Goal: Task Accomplishment & Management: Complete application form

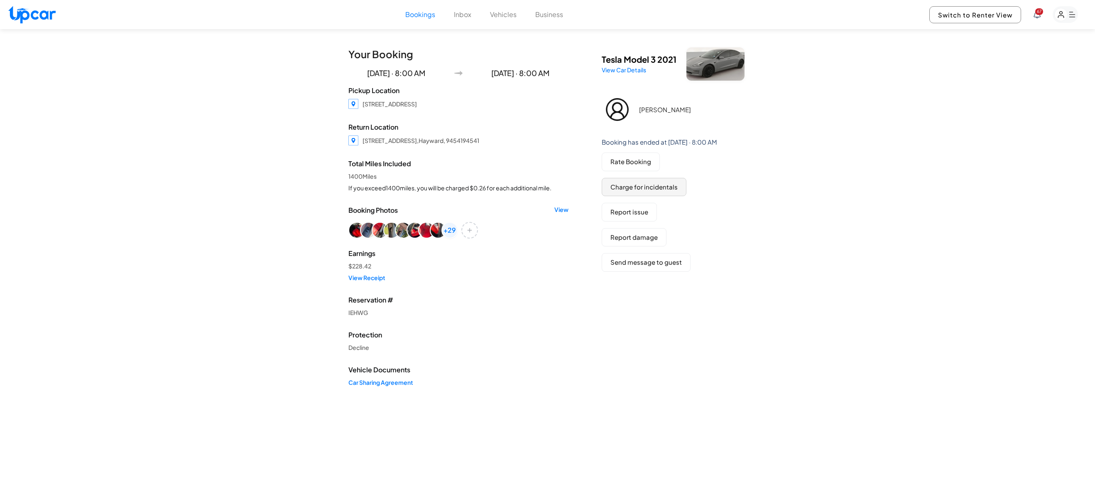
click at [659, 190] on button "Charge for incidentals" at bounding box center [644, 187] width 85 height 19
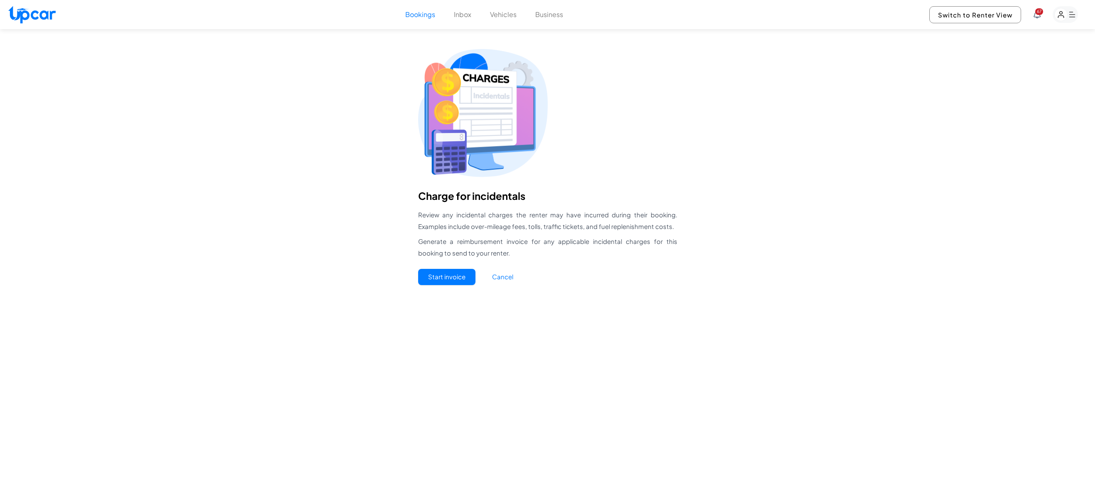
click at [463, 284] on button "Start invoice" at bounding box center [446, 277] width 57 height 16
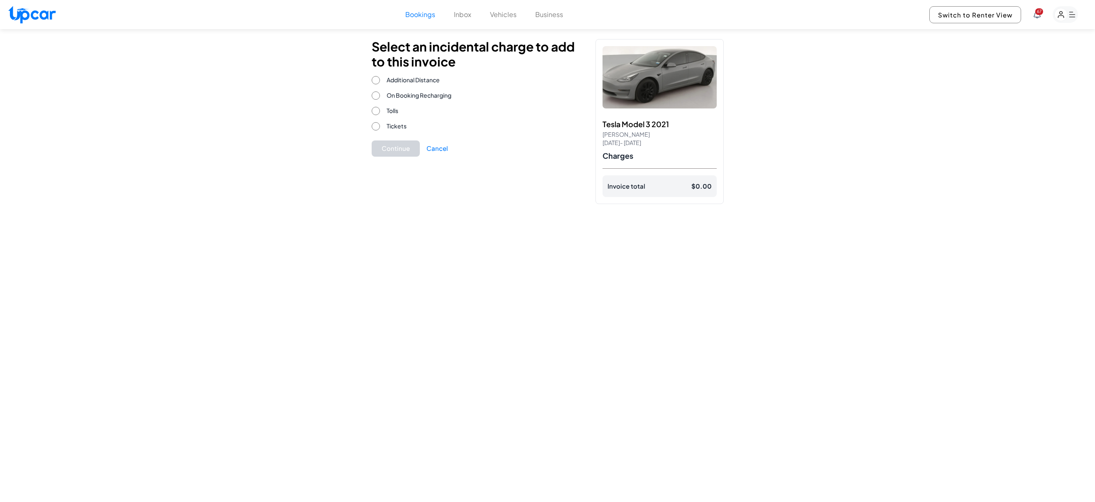
click at [425, 94] on span "On Booking Recharging" at bounding box center [419, 95] width 65 height 9
click at [401, 150] on button "Continue" at bounding box center [396, 148] width 48 height 16
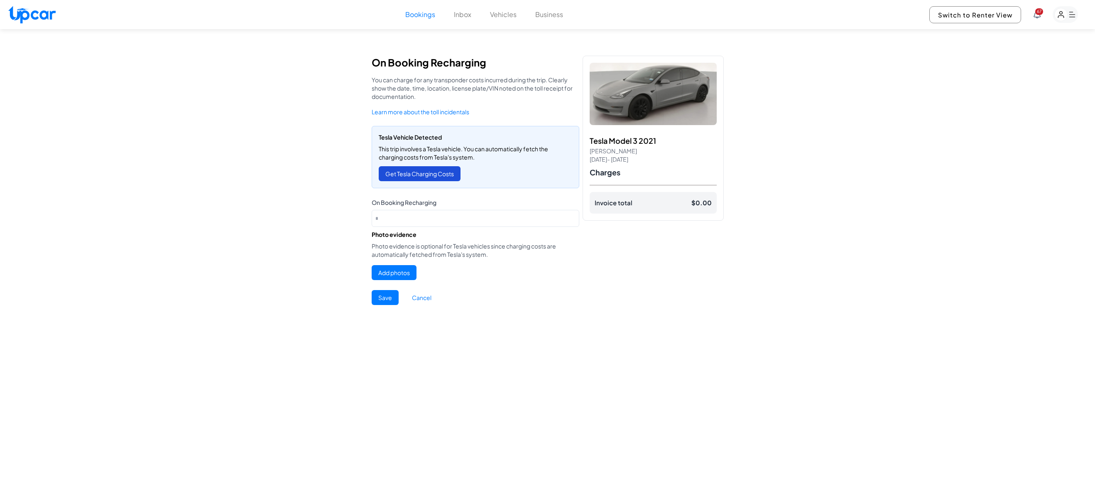
click at [446, 175] on button "Get Tesla Charging Costs" at bounding box center [420, 173] width 82 height 15
type input "*****"
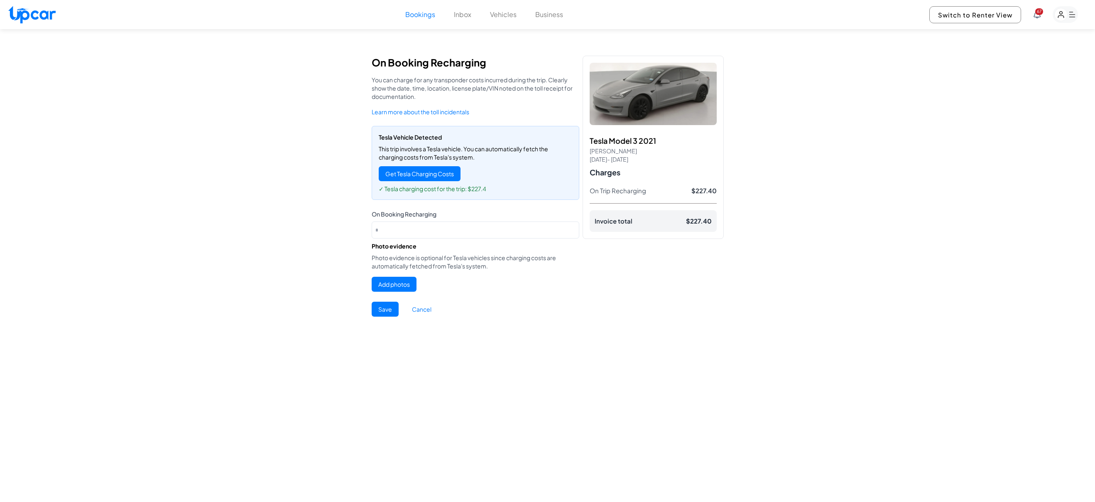
click at [390, 309] on button "Save" at bounding box center [385, 308] width 27 height 15
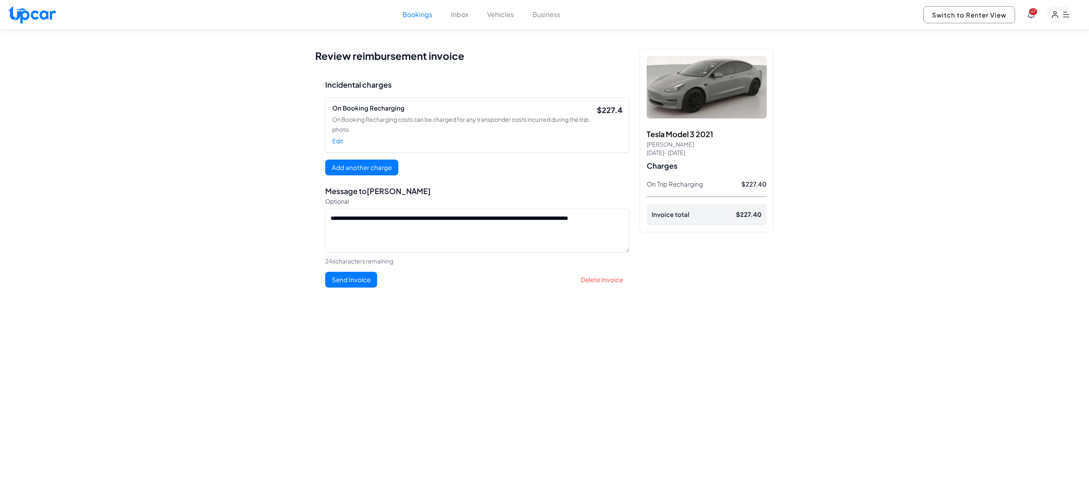
click at [380, 176] on button "Add another charge" at bounding box center [361, 167] width 73 height 16
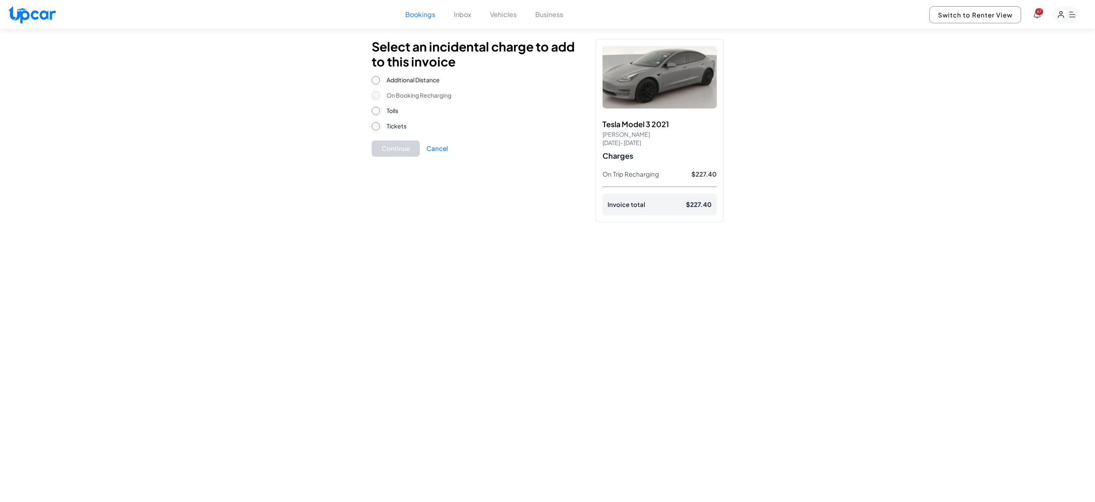
click at [407, 97] on span "On Booking Recharging" at bounding box center [419, 95] width 65 height 9
click at [441, 146] on button "Cancel" at bounding box center [437, 149] width 22 height 10
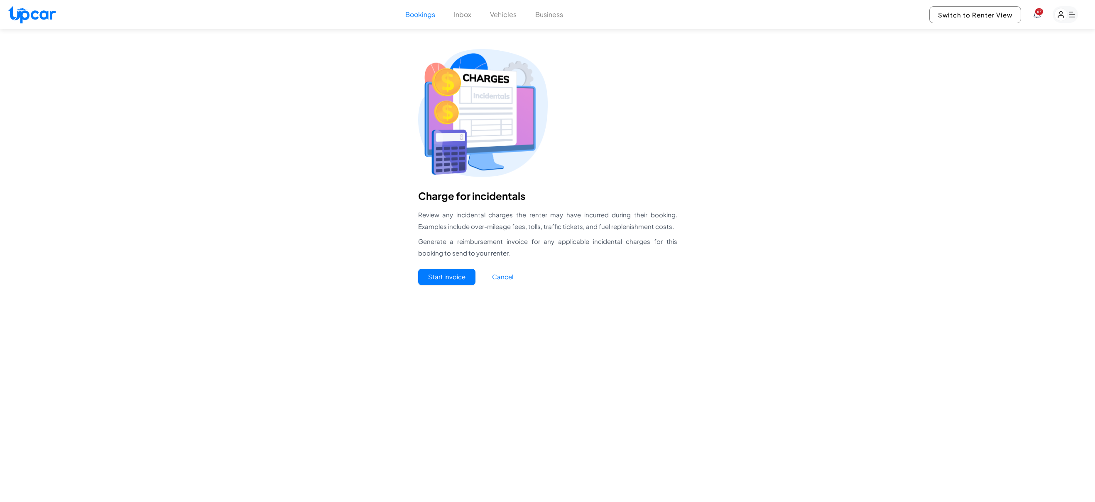
click at [458, 272] on button "Start invoice" at bounding box center [446, 277] width 57 height 16
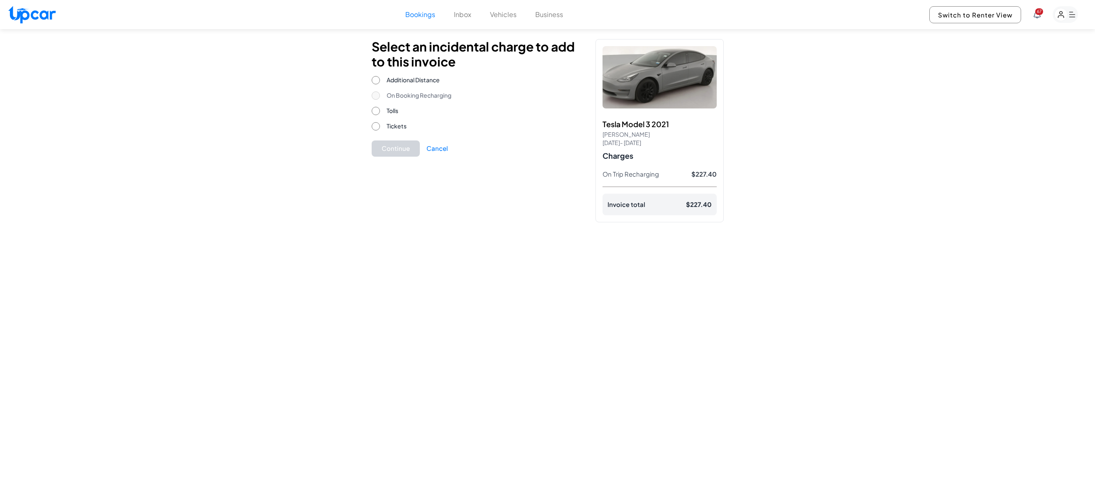
click at [412, 98] on span "On Booking Recharging" at bounding box center [419, 95] width 65 height 9
click at [438, 152] on button "Cancel" at bounding box center [437, 149] width 22 height 10
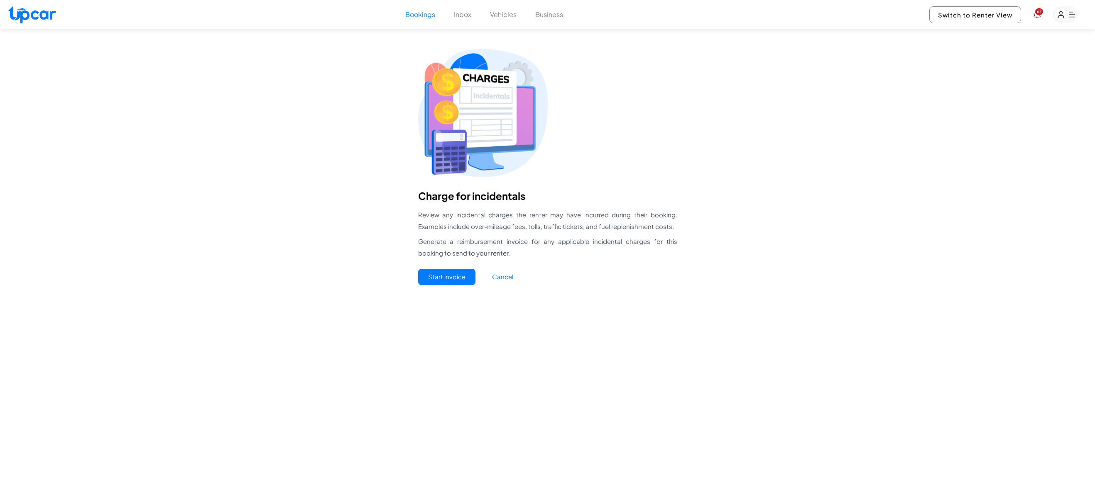
click at [508, 276] on button "Cancel" at bounding box center [502, 277] width 41 height 16
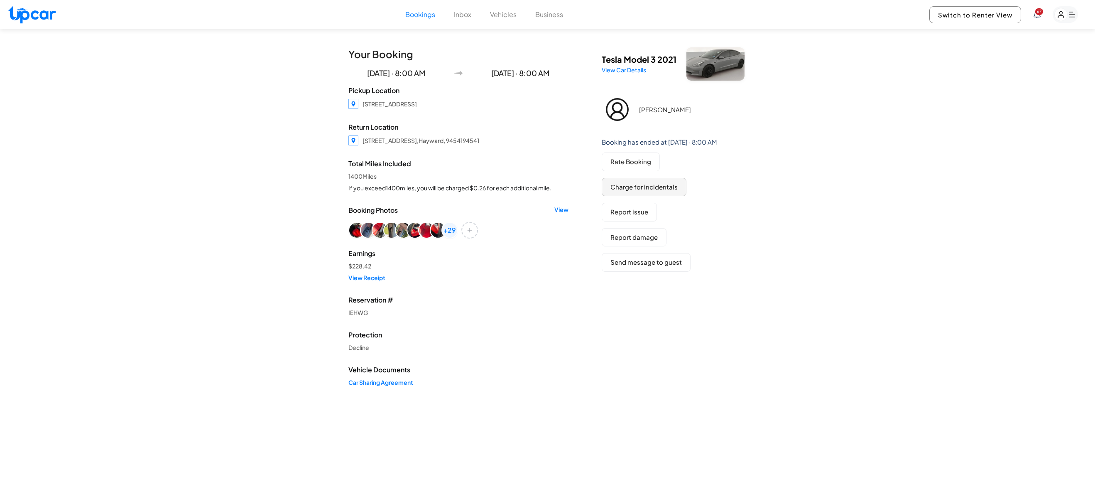
click at [647, 188] on button "Charge for incidentals" at bounding box center [644, 187] width 85 height 19
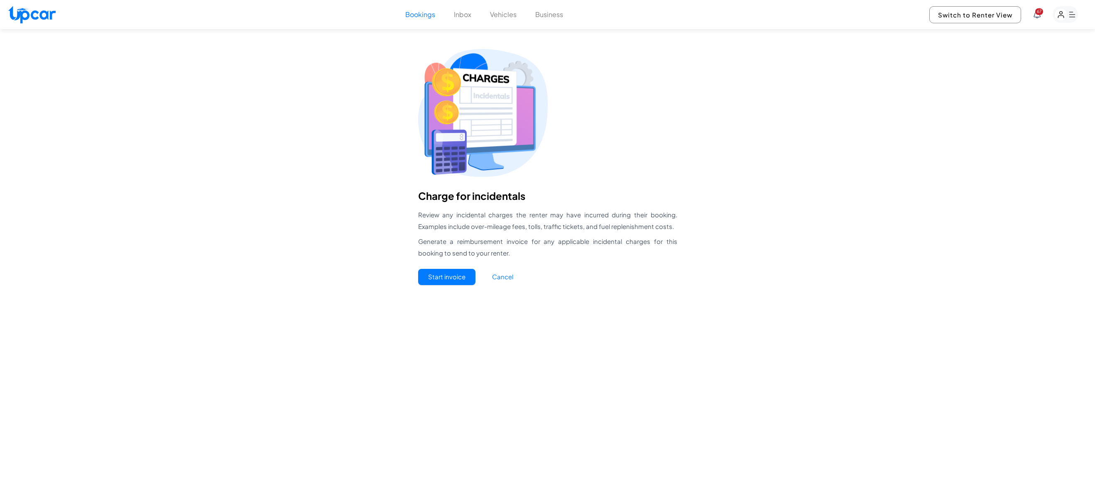
click at [459, 275] on button "Start invoice" at bounding box center [446, 277] width 57 height 16
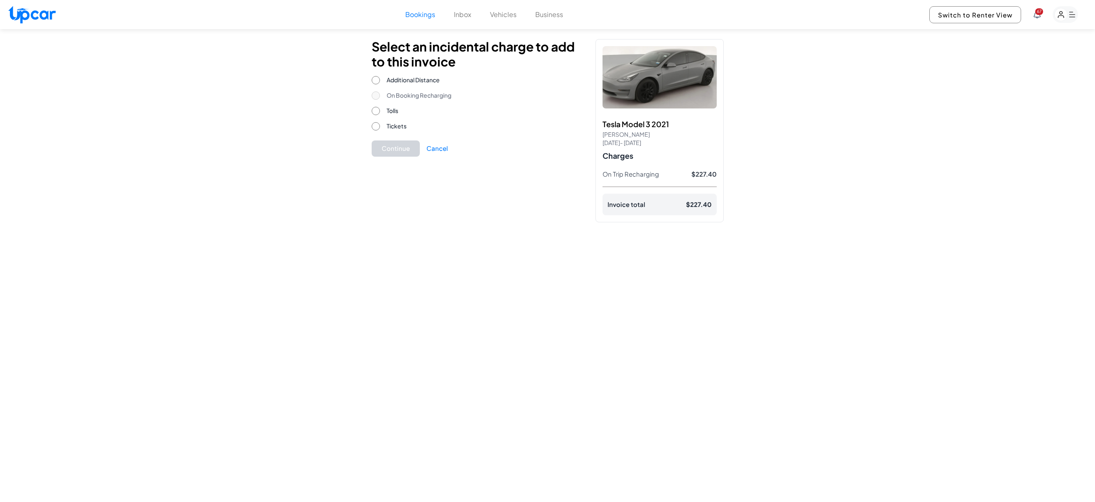
click at [393, 126] on span "Tickets" at bounding box center [397, 126] width 20 height 9
click at [396, 146] on button "Continue" at bounding box center [396, 148] width 48 height 16
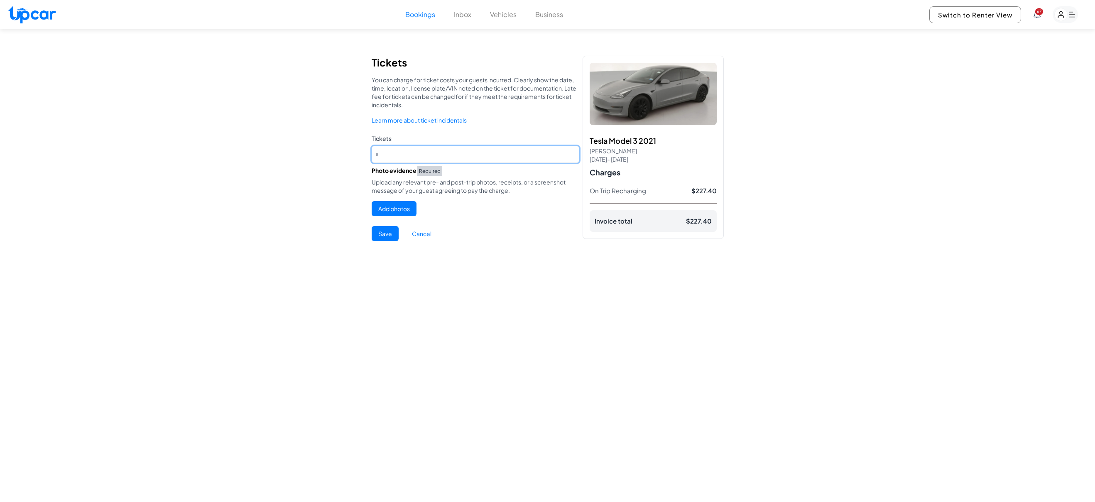
click at [440, 156] on input "number" at bounding box center [476, 154] width 208 height 17
click at [517, 213] on div "Photo evidence Required Upload any relevant pre- and post-trip photos, receipts…" at bounding box center [476, 191] width 208 height 50
click at [473, 155] on input "number" at bounding box center [476, 154] width 208 height 17
type input "**"
click at [495, 267] on div "Tickets You can charge for ticket costs your guests incurred. Clearly show the …" at bounding box center [547, 229] width 1095 height 401
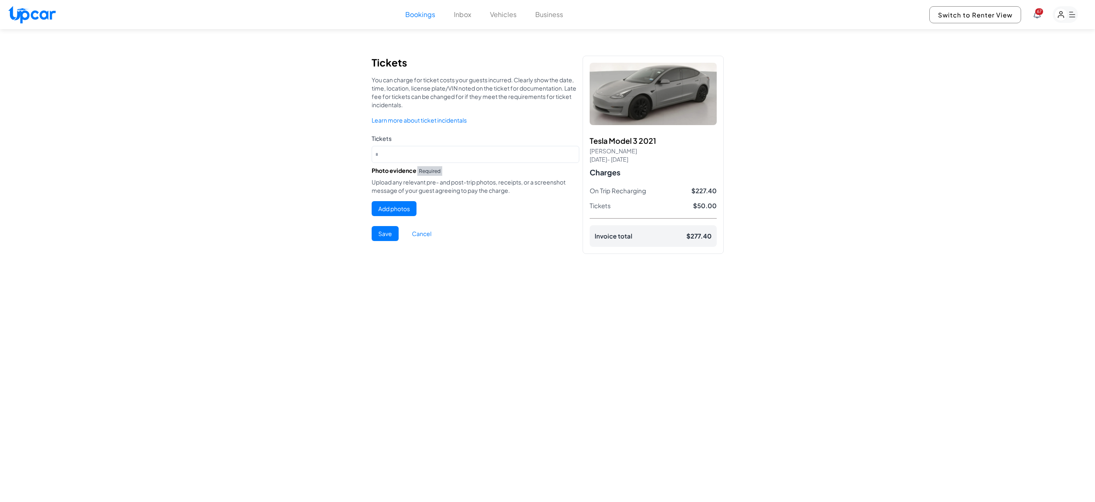
click at [392, 235] on button "Save" at bounding box center [385, 233] width 27 height 15
click at [404, 209] on button "Add photos" at bounding box center [394, 208] width 45 height 15
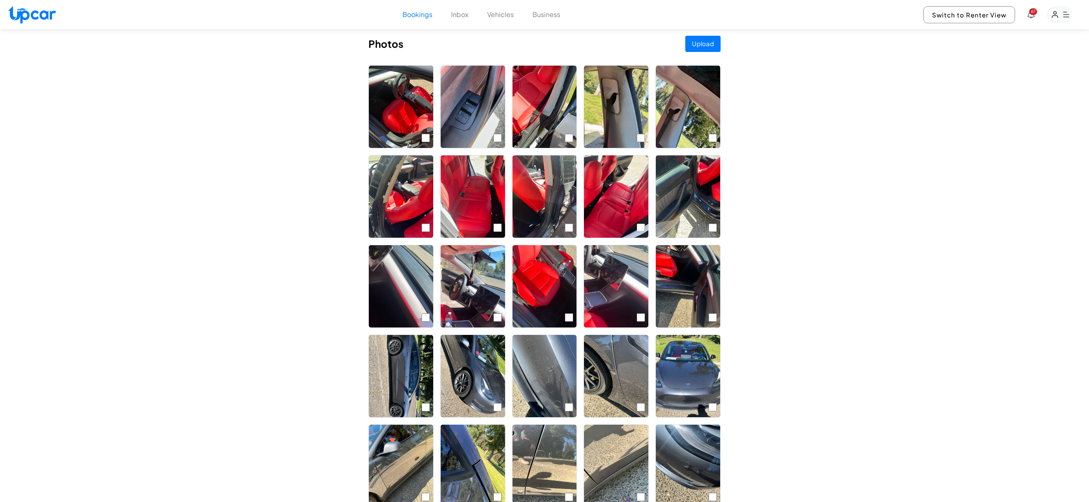
click at [544, 120] on img at bounding box center [544, 107] width 64 height 82
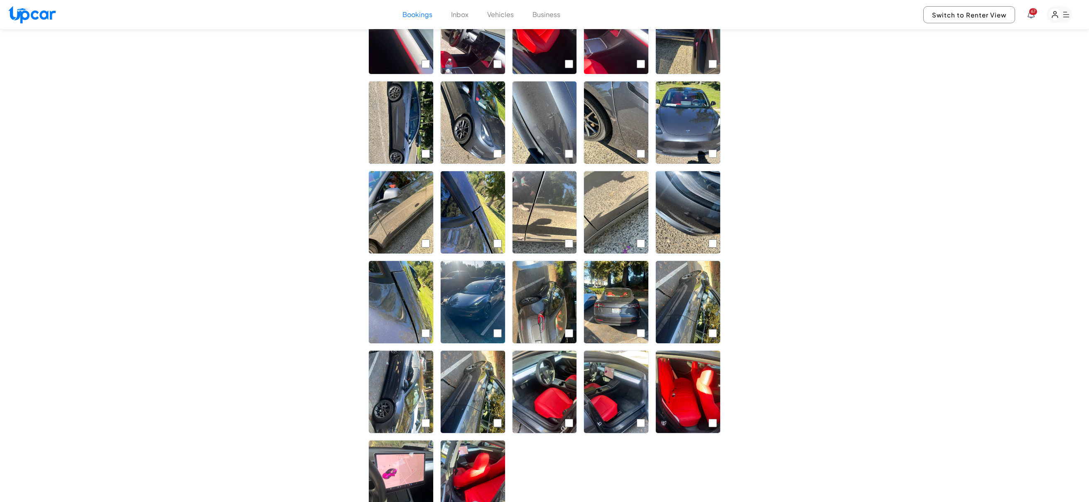
scroll to position [317, 0]
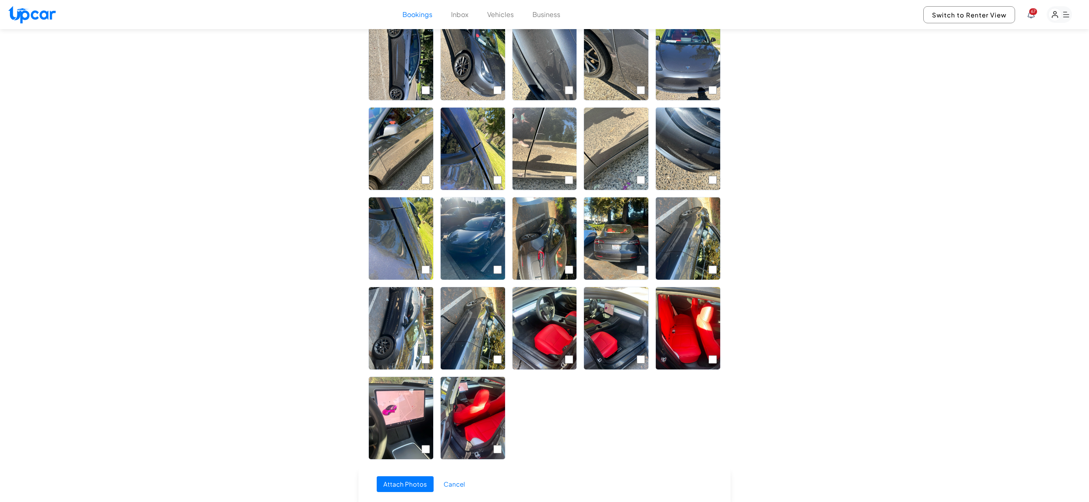
click at [407, 484] on button "Attach Photos" at bounding box center [405, 484] width 57 height 16
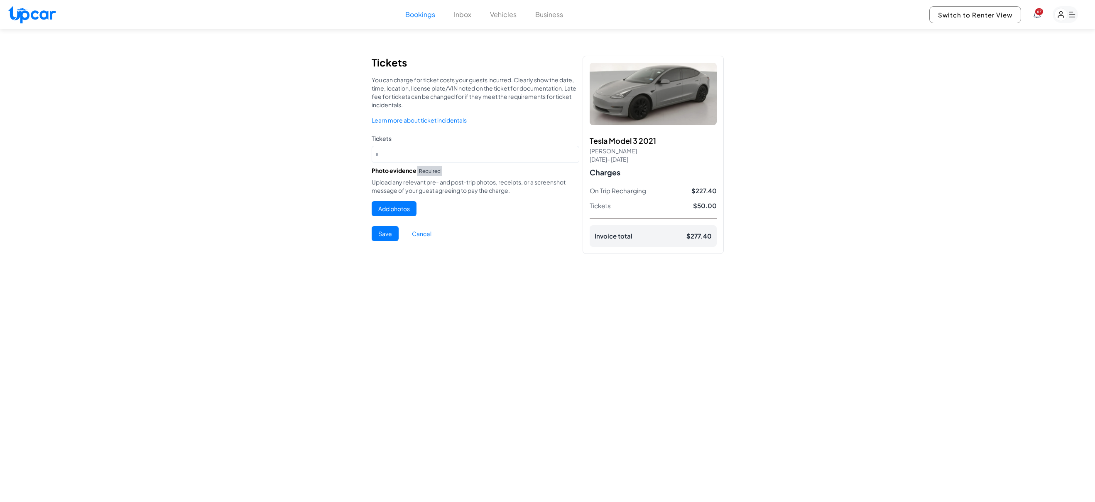
click at [394, 235] on button "Save" at bounding box center [385, 233] width 27 height 15
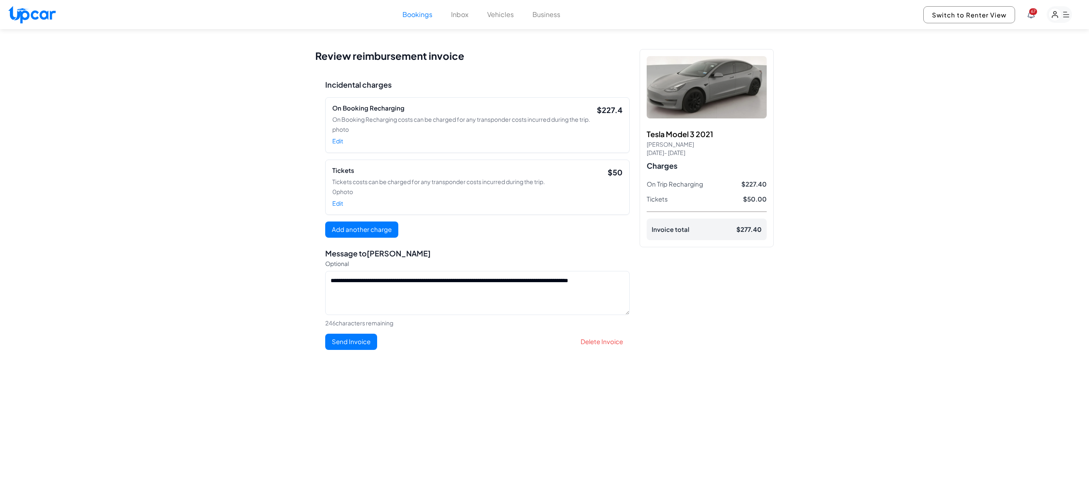
click at [426, 301] on textarea "**********" at bounding box center [477, 293] width 304 height 44
type textarea "**********"
click at [355, 350] on button "Send Invoice" at bounding box center [351, 341] width 52 height 16
